Goal: Navigation & Orientation: Find specific page/section

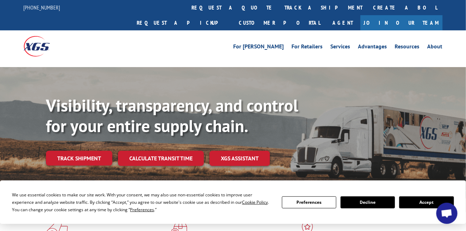
click at [425, 204] on button "Accept" at bounding box center [426, 202] width 54 height 12
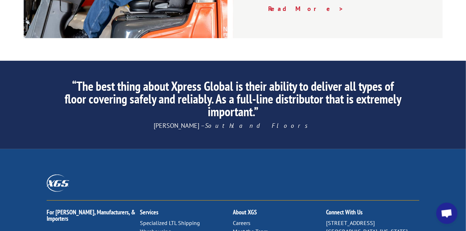
scroll to position [1094, 0]
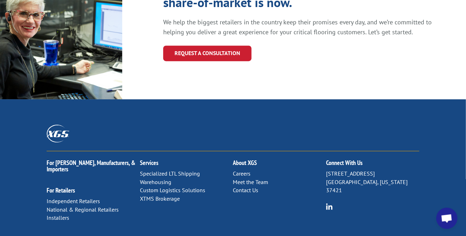
scroll to position [812, 0]
